Goal: Task Accomplishment & Management: Use online tool/utility

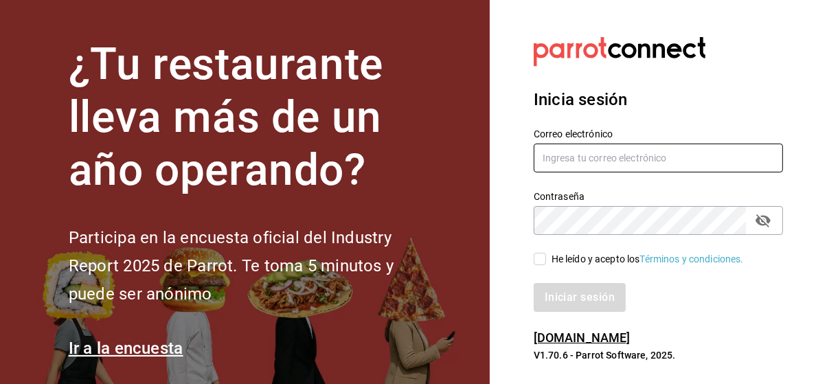
type input "[EMAIL_ADDRESS][DOMAIN_NAME]"
click at [565, 166] on input "[EMAIL_ADDRESS][DOMAIN_NAME]" at bounding box center [658, 158] width 249 height 29
click at [541, 263] on input "He leído y acepto los Términos y condiciones." at bounding box center [540, 259] width 12 height 12
checkbox input "true"
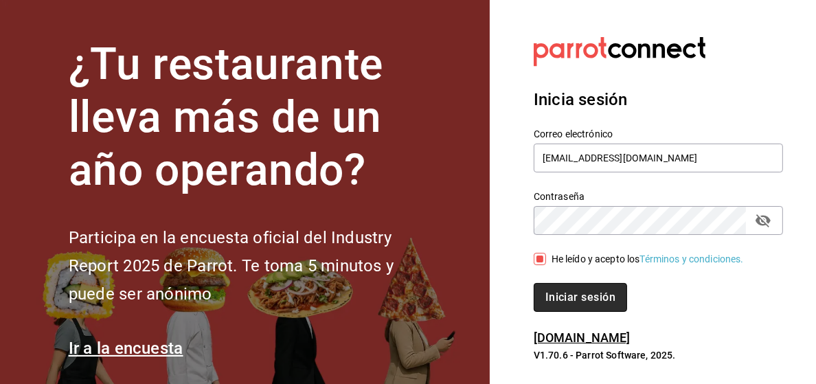
click at [577, 308] on button "Iniciar sesión" at bounding box center [580, 297] width 93 height 29
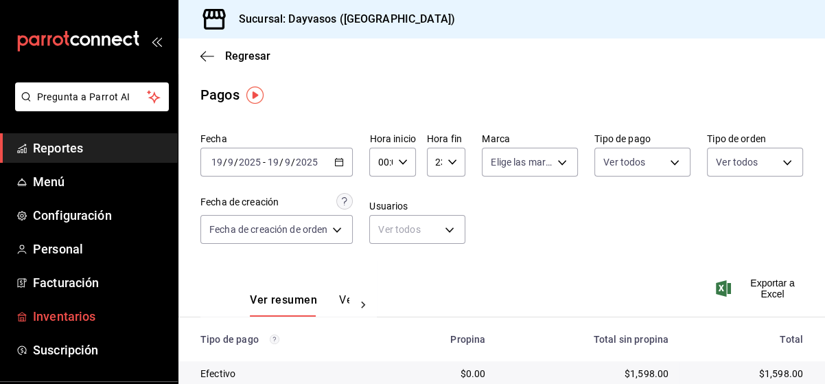
click at [75, 312] on span "Inventarios" at bounding box center [100, 316] width 134 height 19
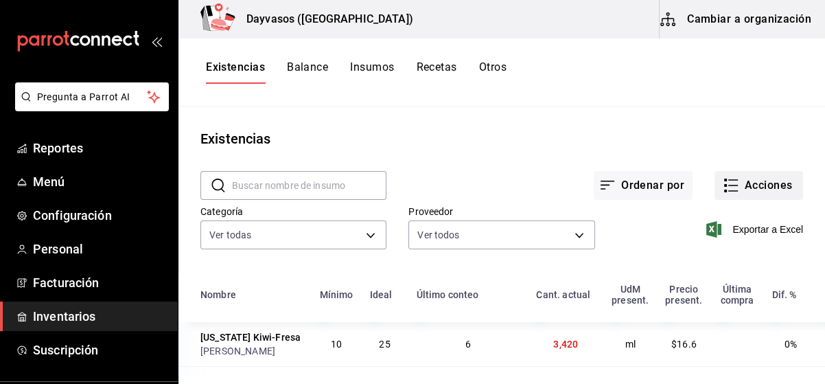
click at [723, 186] on icon "button" at bounding box center [731, 185] width 16 height 16
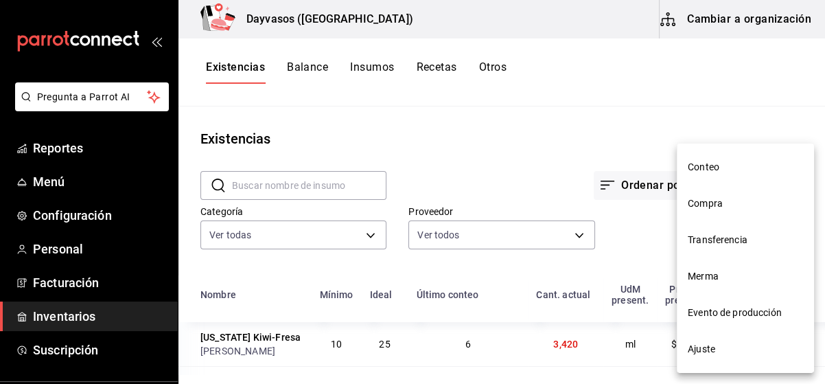
click at [711, 198] on span "Compra" at bounding box center [745, 203] width 115 height 14
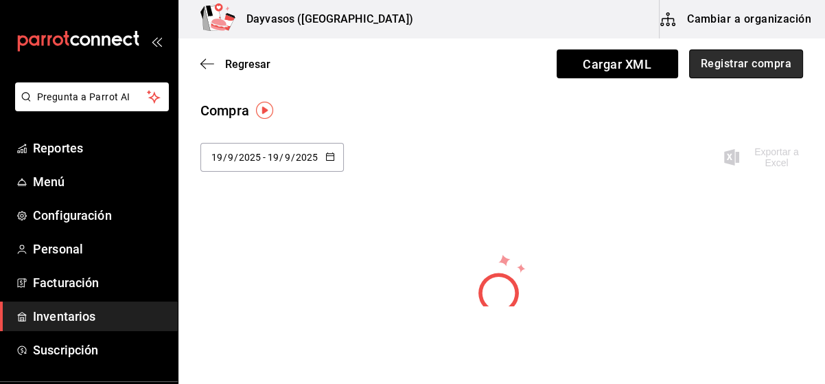
click at [763, 69] on button "Registrar compra" at bounding box center [747, 63] width 114 height 29
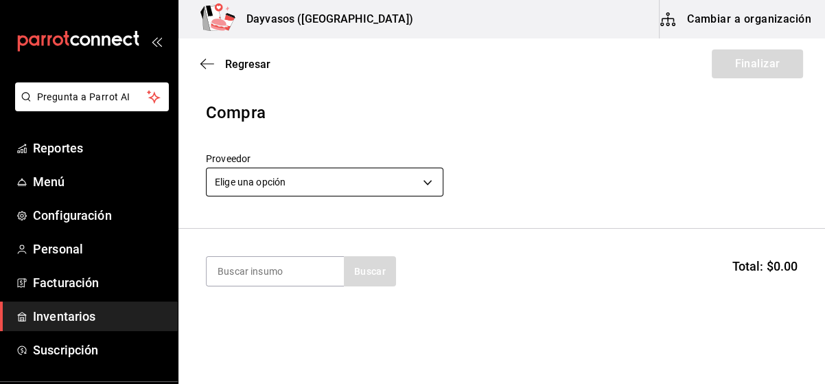
click at [416, 178] on body "Pregunta a Parrot AI Reportes Menú Configuración Personal Facturación Inventari…" at bounding box center [412, 153] width 825 height 306
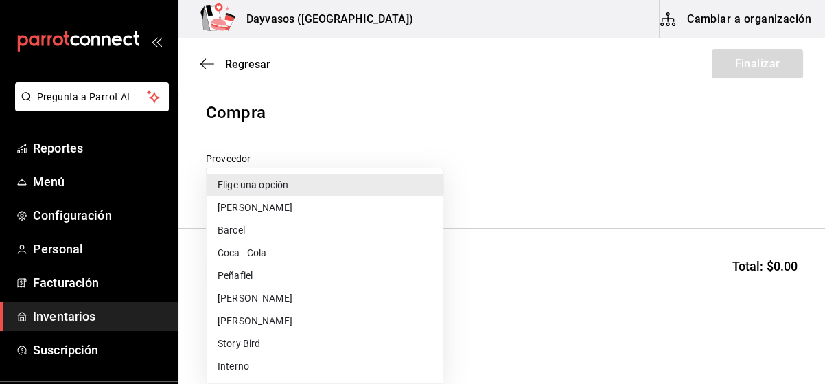
click at [237, 343] on li "Story Bird" at bounding box center [325, 343] width 236 height 23
type input "56011acc-c01a-4f08-a44c-d0c0e28cd95c"
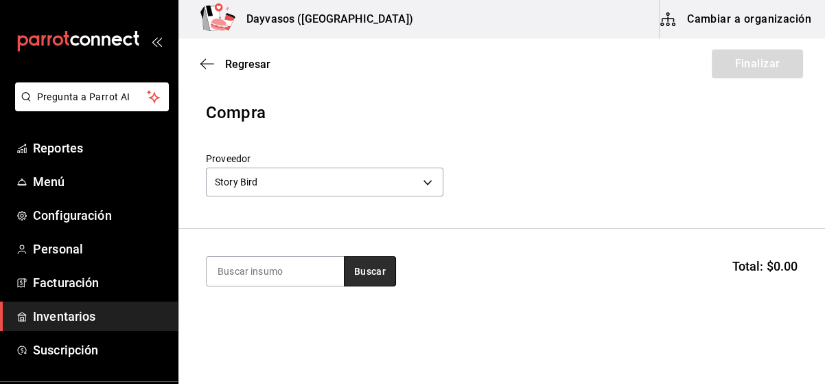
click at [366, 276] on button "Buscar" at bounding box center [370, 271] width 52 height 30
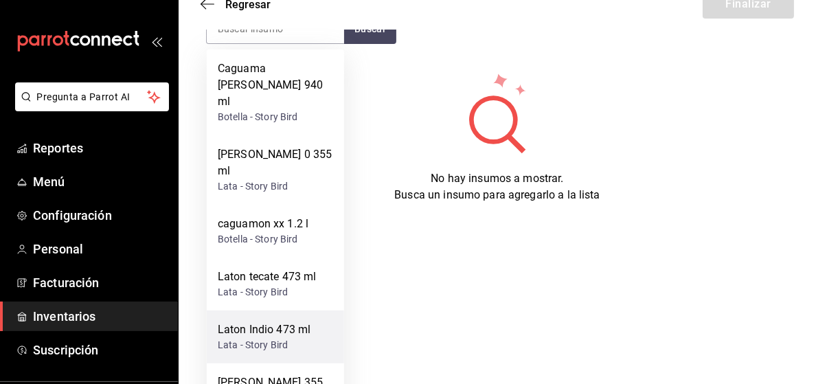
scroll to position [124, 0]
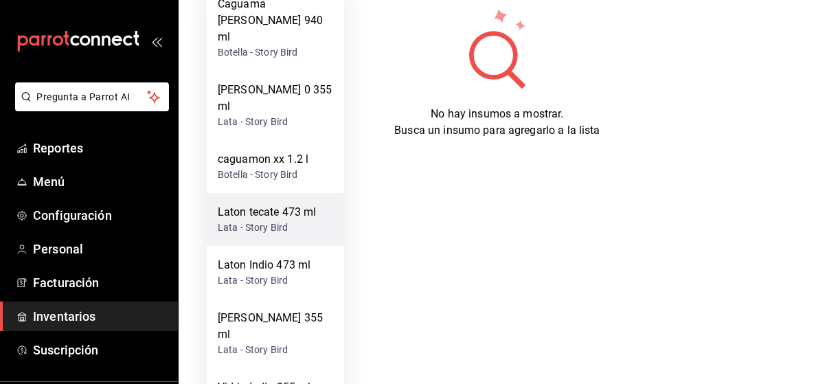
click at [284, 220] on div "Lata - Story Bird" at bounding box center [267, 227] width 99 height 14
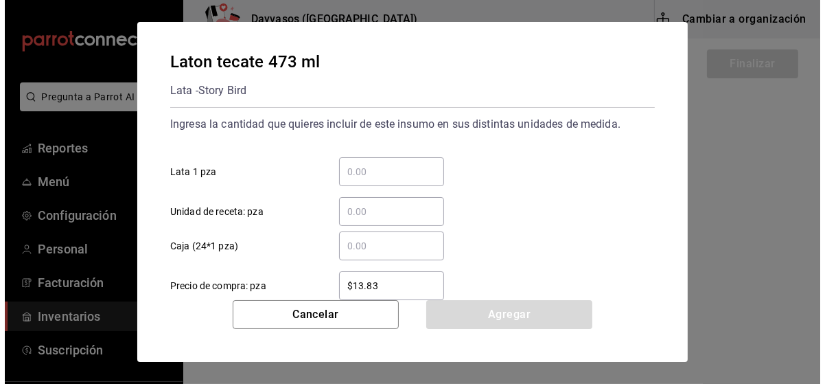
scroll to position [0, 0]
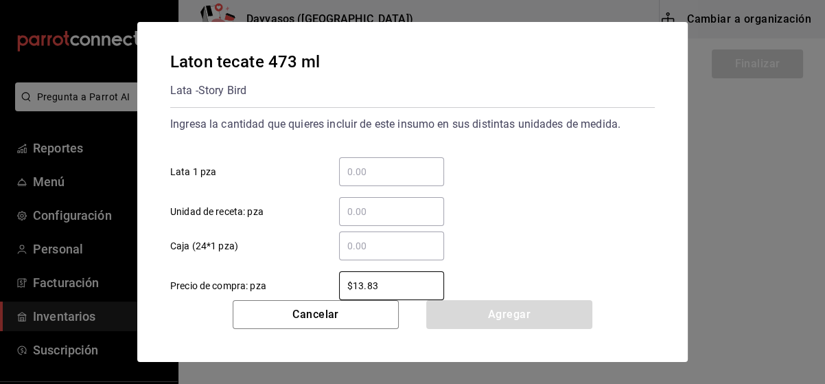
drag, startPoint x: 388, startPoint y: 284, endPoint x: 218, endPoint y: 295, distance: 170.7
click at [223, 297] on div "Laton tecate 473 ml Lata - Story Bird Ingresa la cantidad que quieres incluir d…" at bounding box center [412, 161] width 551 height 278
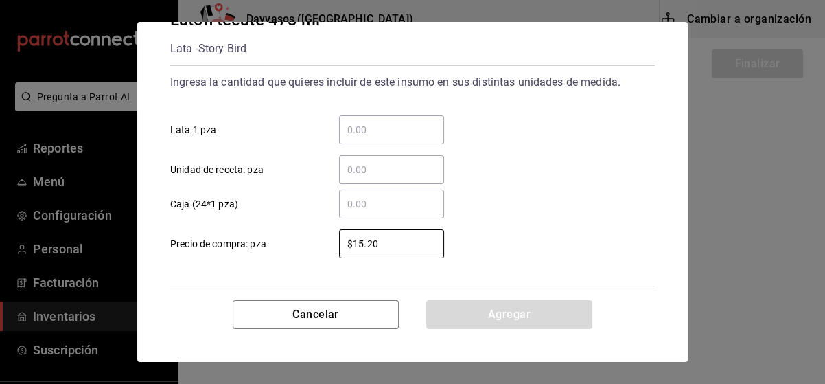
type input "$15.20"
click at [378, 197] on input "​ Caja (24*1 pza)" at bounding box center [391, 204] width 105 height 16
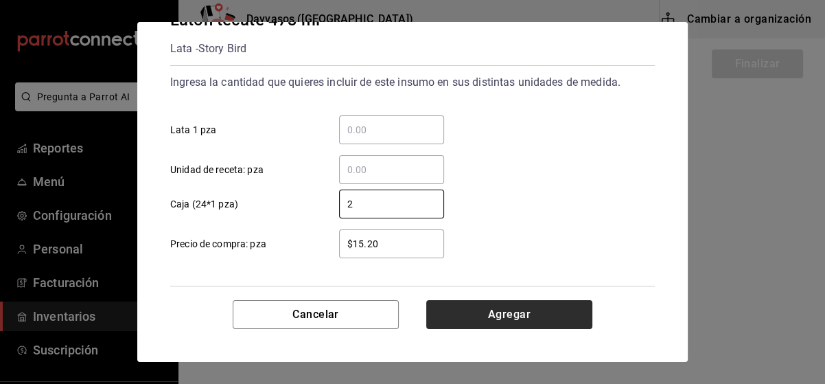
type input "2"
click at [540, 322] on button "Agregar" at bounding box center [509, 314] width 166 height 29
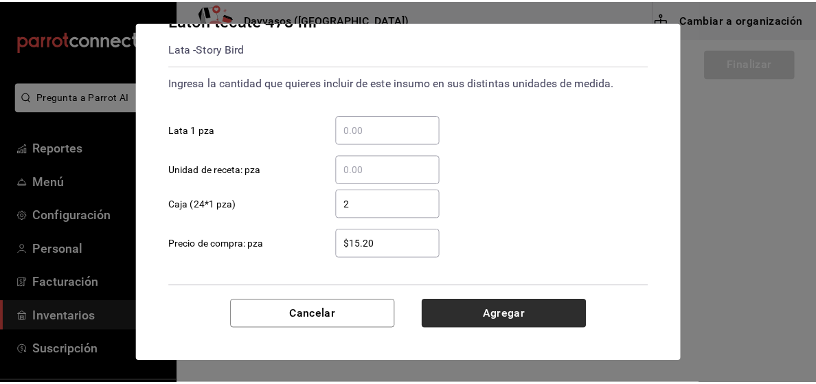
scroll to position [118, 0]
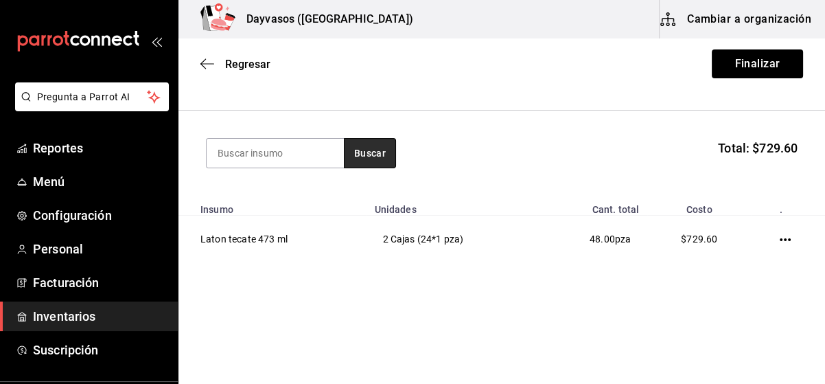
click at [369, 152] on button "Buscar" at bounding box center [370, 153] width 52 height 30
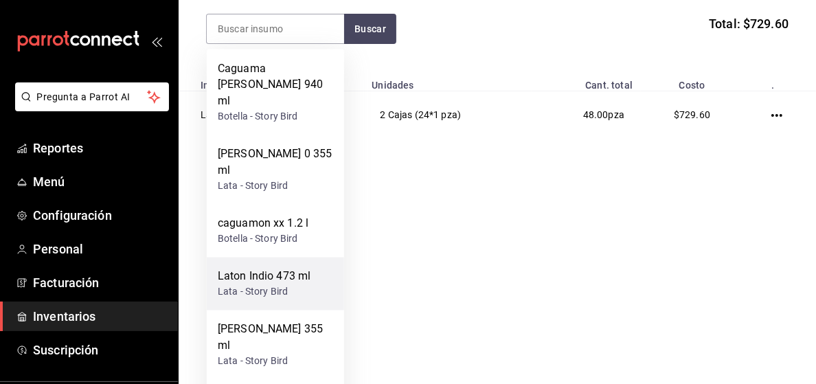
scroll to position [187, 0]
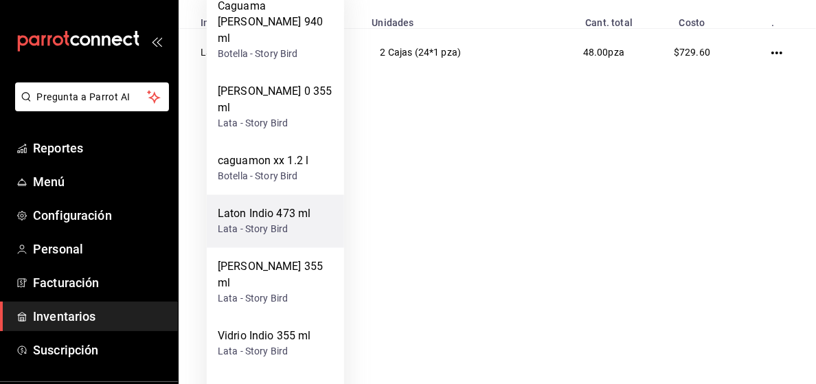
click at [270, 206] on div "Laton Indio 473 ml" at bounding box center [264, 214] width 93 height 16
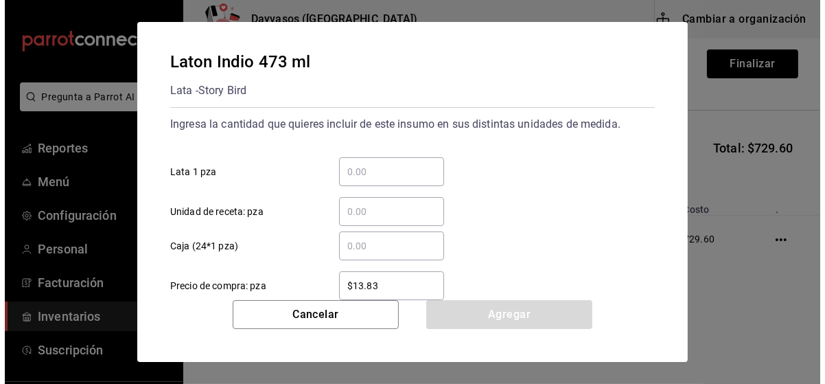
scroll to position [0, 0]
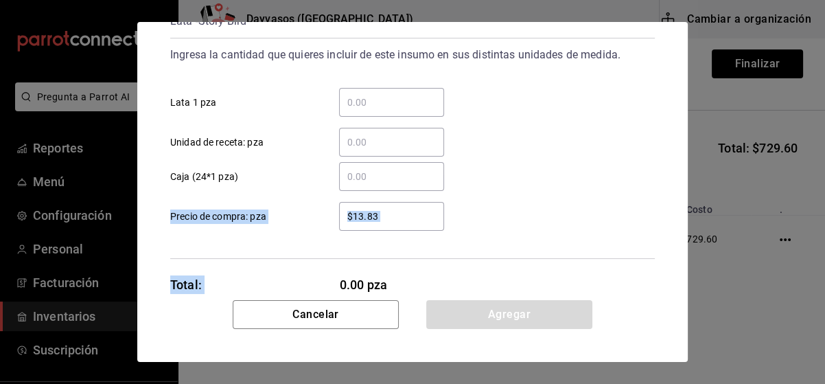
drag, startPoint x: 384, startPoint y: 294, endPoint x: 281, endPoint y: 292, distance: 103.0
click at [281, 292] on div "Laton Indio 473 ml Lata - Story Bird Ingresa la cantidad que quieres incluir de…" at bounding box center [412, 161] width 551 height 278
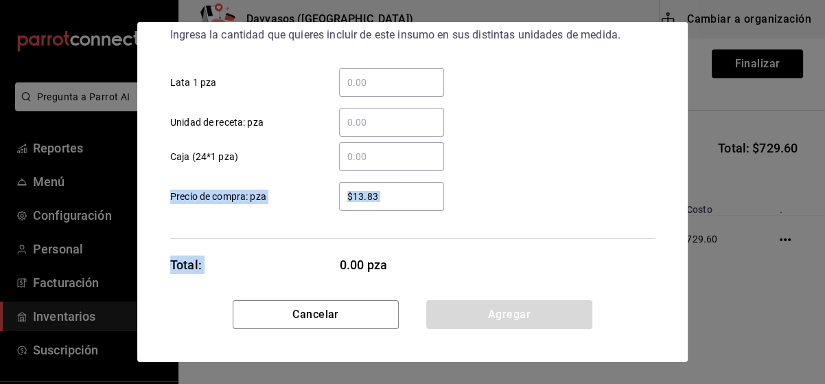
click at [524, 202] on div "$13.83 ​ Precio de compra: pza" at bounding box center [407, 191] width 496 height 40
click at [366, 199] on input "$13.83" at bounding box center [391, 196] width 105 height 16
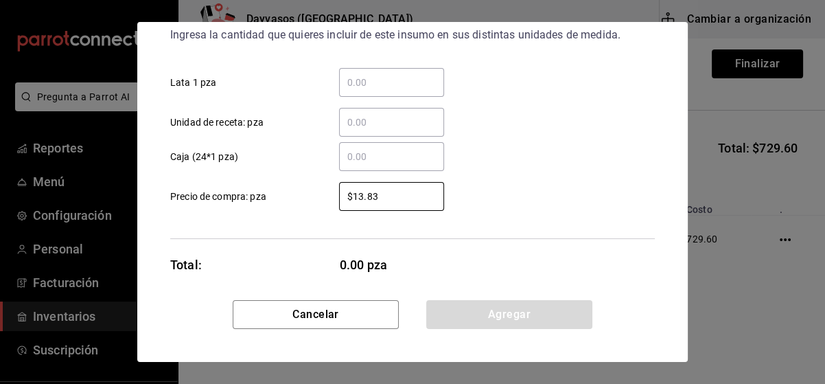
drag, startPoint x: 385, startPoint y: 195, endPoint x: 328, endPoint y: 204, distance: 57.7
click at [328, 204] on div "$13.83 ​" at bounding box center [380, 196] width 127 height 29
type input "$15.20"
click at [363, 164] on div "​" at bounding box center [391, 156] width 105 height 29
click at [363, 164] on input "​ Caja (24*1 pza)" at bounding box center [391, 156] width 105 height 16
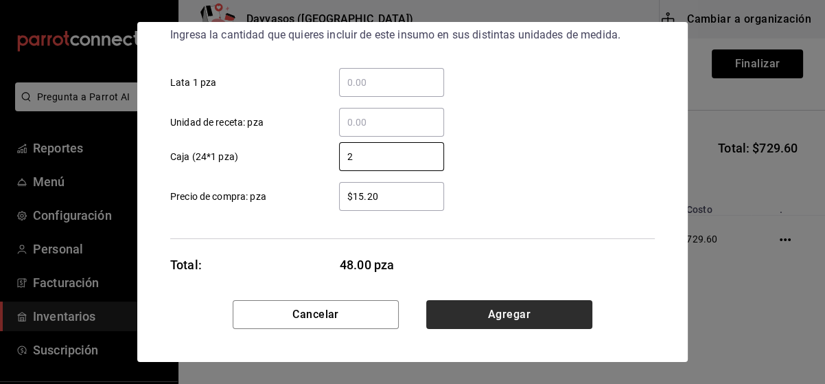
type input "2"
click at [476, 319] on button "Agregar" at bounding box center [509, 314] width 166 height 29
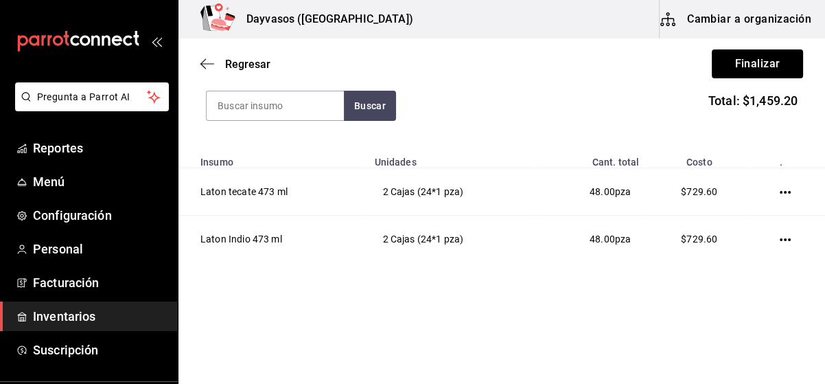
scroll to position [103, 0]
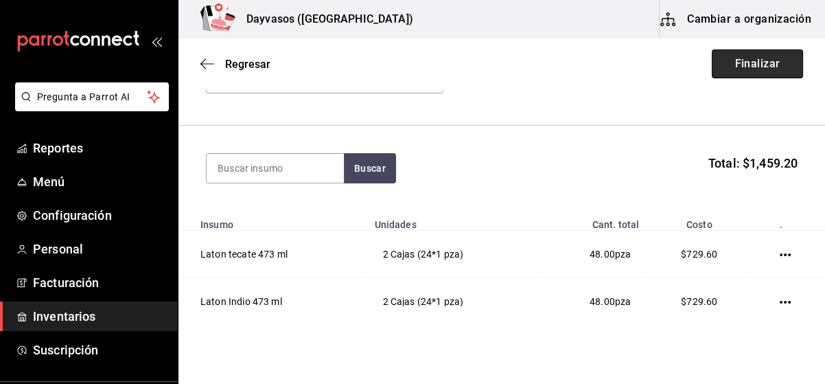
click at [738, 71] on button "Finalizar" at bounding box center [757, 63] width 91 height 29
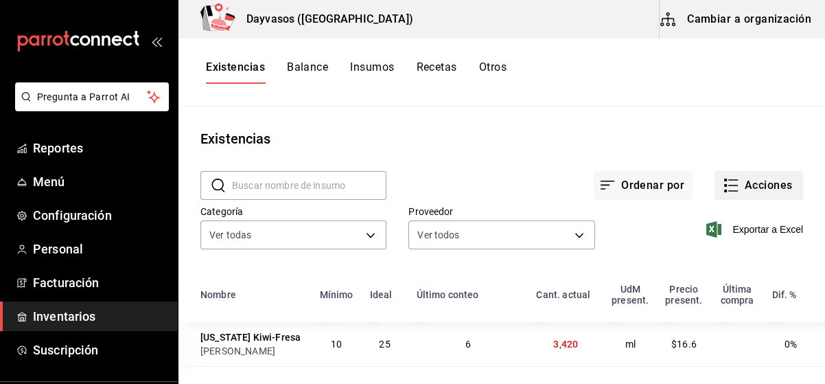
click at [729, 180] on icon "button" at bounding box center [734, 180] width 10 height 0
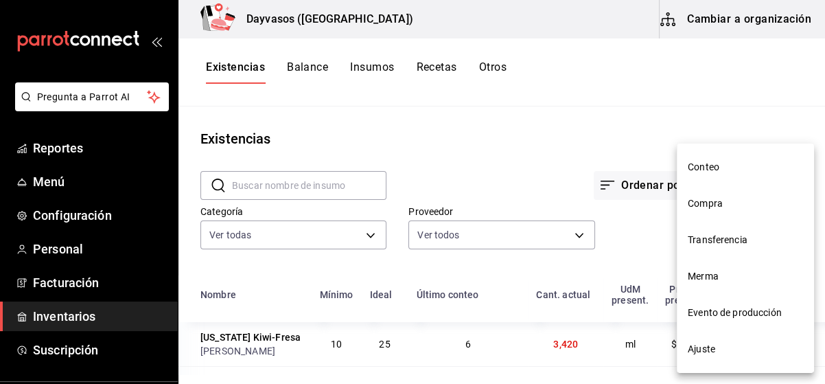
click at [714, 202] on span "Compra" at bounding box center [745, 203] width 115 height 14
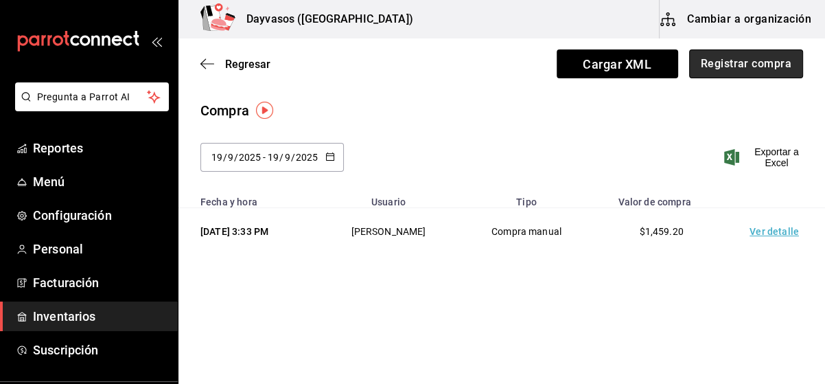
click at [746, 71] on button "Registrar compra" at bounding box center [747, 63] width 114 height 29
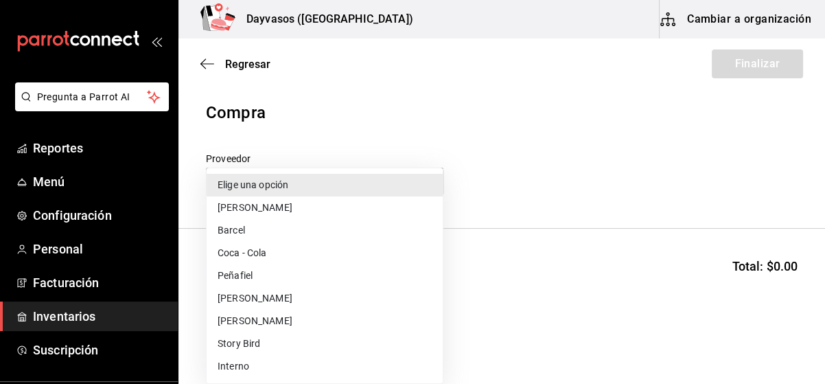
click at [368, 176] on body "Pregunta a Parrot AI Reportes Menú Configuración Personal Facturación Inventari…" at bounding box center [412, 153] width 825 height 306
click at [223, 275] on li "Peñafiel" at bounding box center [325, 275] width 236 height 23
type input "9f72d1ca-fd07-4fcb-bb21-887180ec500a"
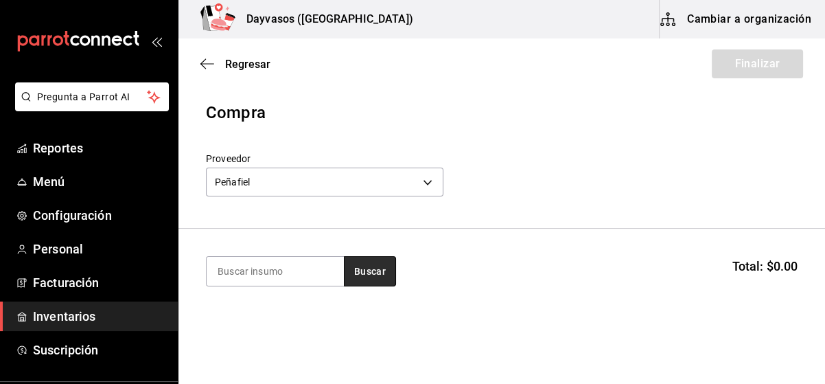
click at [394, 268] on button "Buscar" at bounding box center [370, 271] width 52 height 30
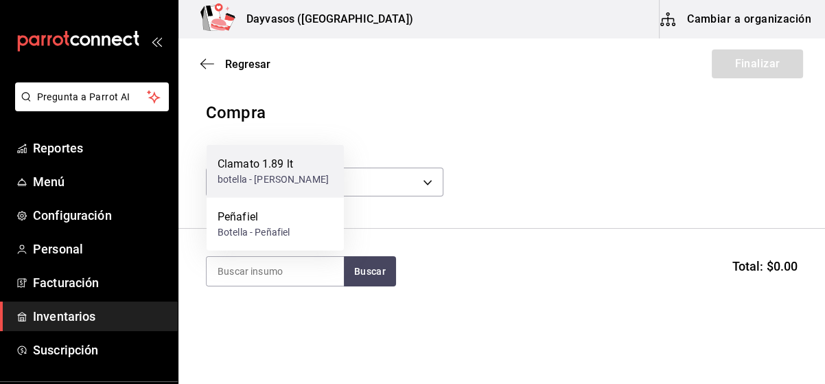
click at [281, 170] on div "Clamato 1.89 lt" at bounding box center [273, 164] width 111 height 16
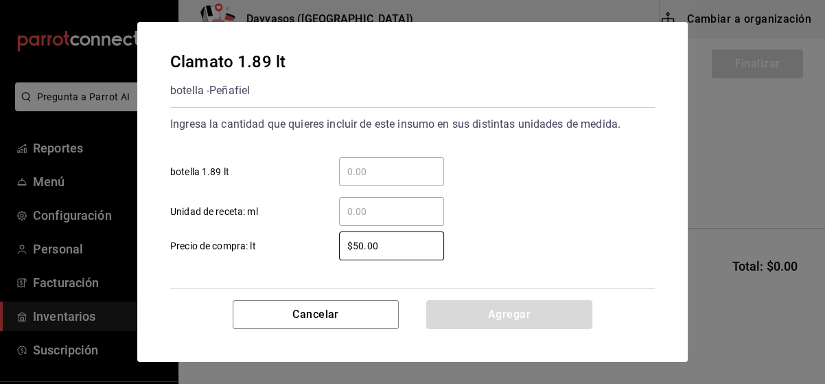
drag, startPoint x: 254, startPoint y: 253, endPoint x: 233, endPoint y: 254, distance: 20.6
click at [233, 254] on label "$50.00 ​ Precio de compra: lt" at bounding box center [307, 245] width 274 height 29
type input "$55.50"
click at [364, 167] on input "​ botella 1.89 lt" at bounding box center [391, 171] width 105 height 16
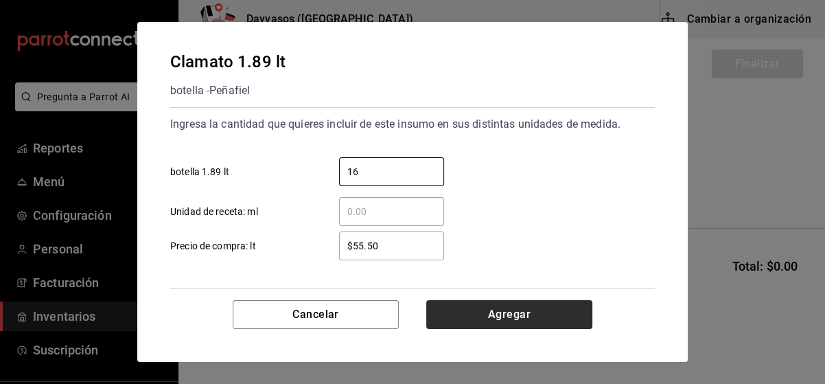
type input "16"
click at [522, 315] on button "Agregar" at bounding box center [509, 314] width 166 height 29
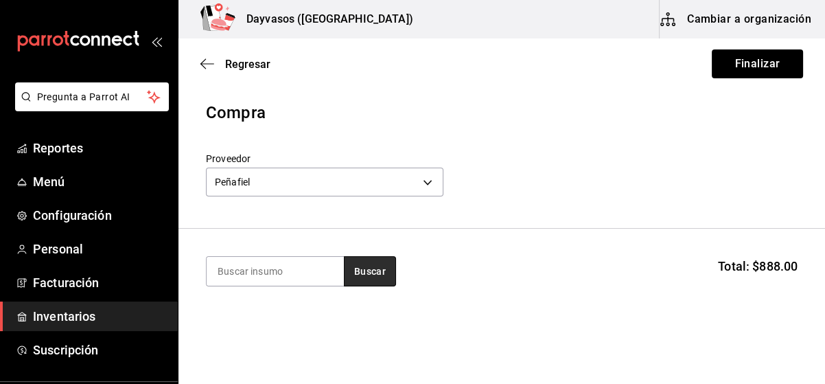
click at [378, 268] on button "Buscar" at bounding box center [370, 271] width 52 height 30
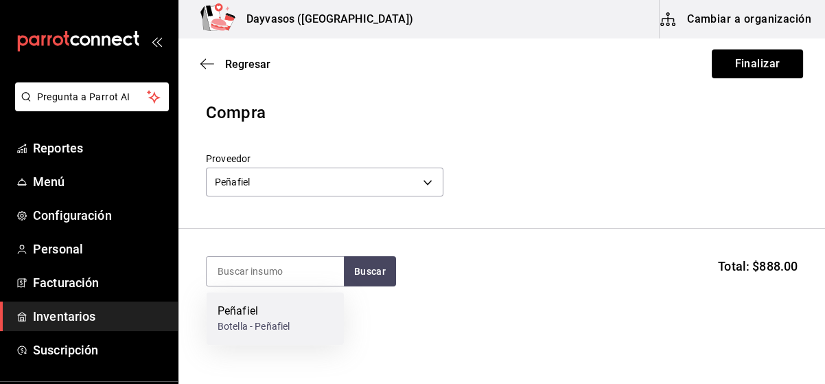
click at [288, 310] on div "Peñafiel" at bounding box center [254, 311] width 72 height 16
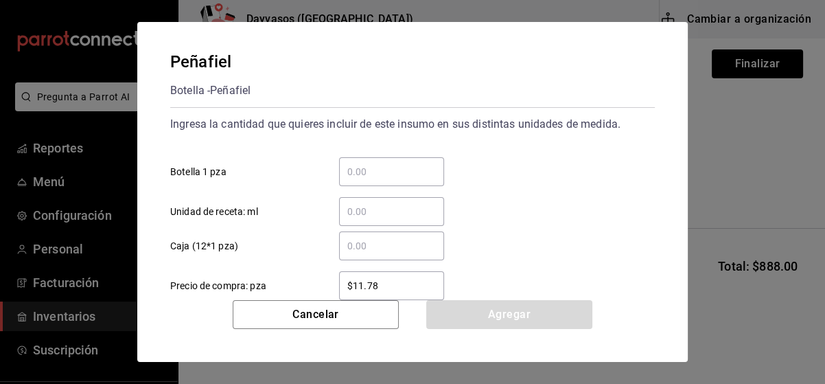
click at [332, 293] on div "$11.78 ​" at bounding box center [380, 285] width 127 height 29
click at [339, 293] on input "$11.78" at bounding box center [391, 285] width 105 height 16
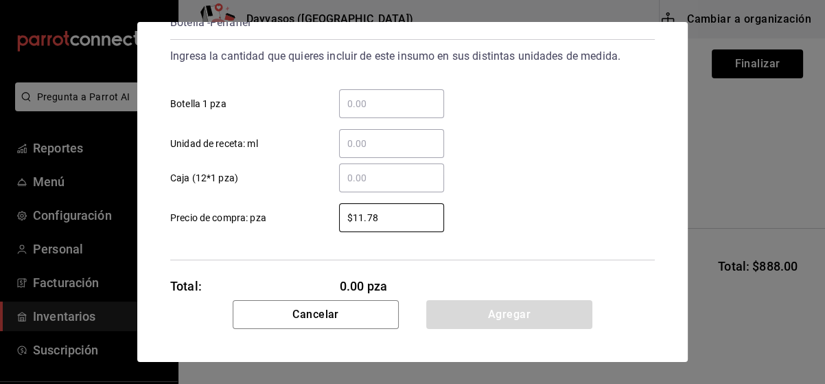
scroll to position [101, 0]
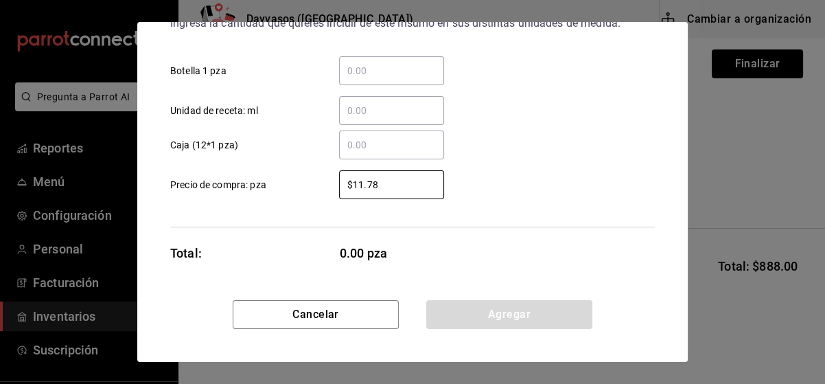
drag, startPoint x: 390, startPoint y: 284, endPoint x: 277, endPoint y: 297, distance: 114.1
click at [277, 297] on div "Peñafiel Botella - Peñafiel Ingresa la cantidad que quieres incluir de este ins…" at bounding box center [412, 161] width 551 height 278
type input "$12.53"
click at [361, 145] on input "​ Caja (12*1 pza)" at bounding box center [391, 145] width 105 height 16
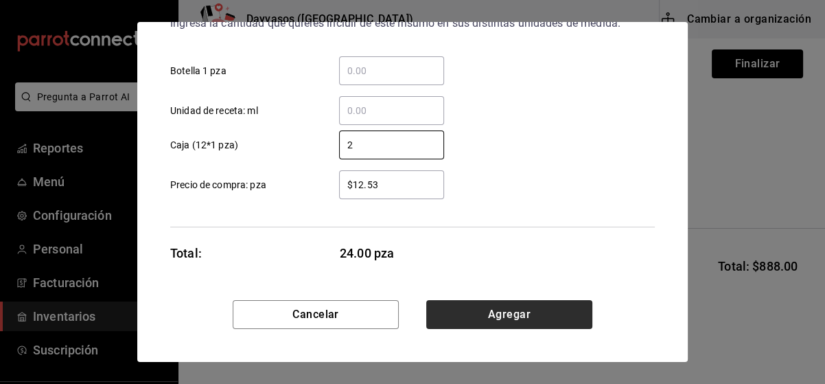
type input "2"
click at [503, 311] on button "Agregar" at bounding box center [509, 314] width 166 height 29
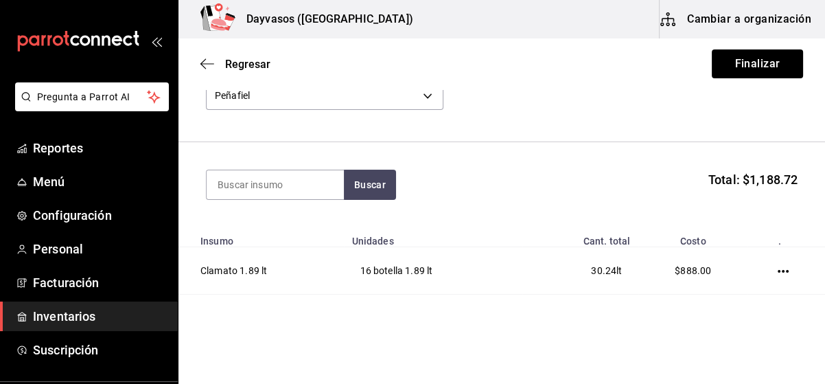
scroll to position [166, 0]
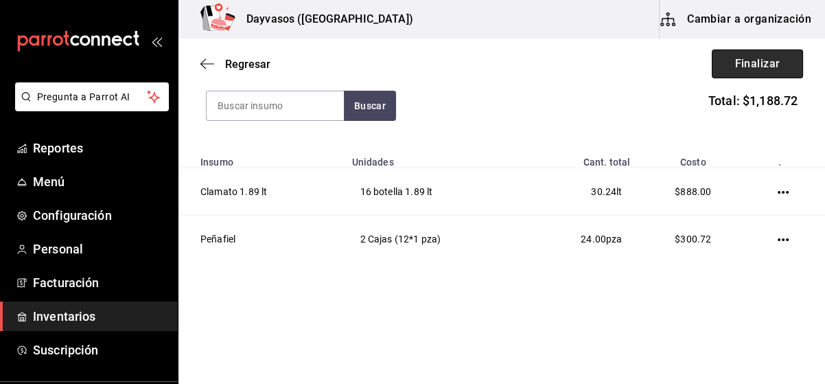
click at [747, 54] on button "Finalizar" at bounding box center [757, 63] width 91 height 29
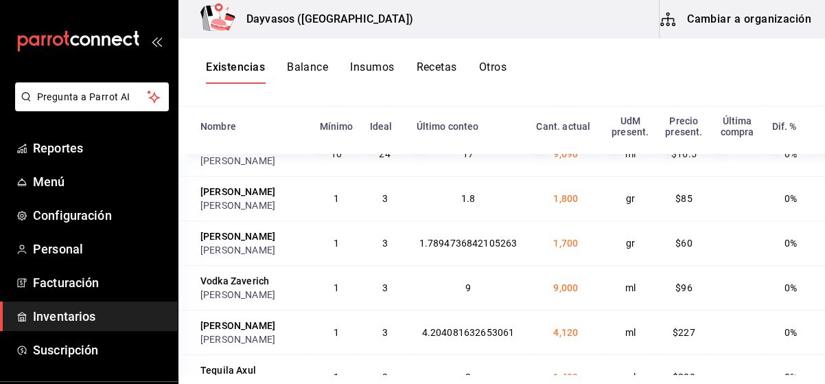
scroll to position [62, 0]
